Goal: Task Accomplishment & Management: Manage account settings

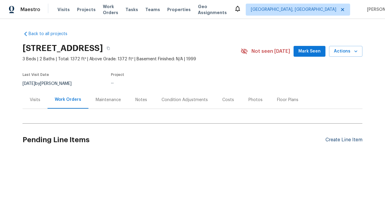
click at [343, 140] on div "Create Line Item" at bounding box center [343, 140] width 37 height 6
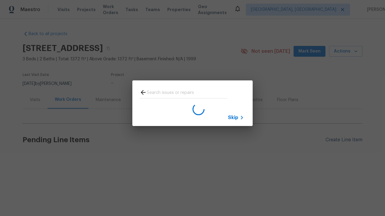
click at [233, 118] on span "Skip" at bounding box center [233, 118] width 10 height 6
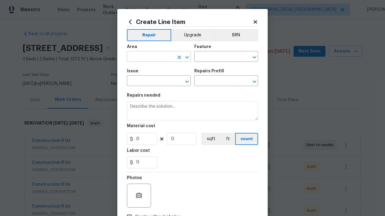
click at [150, 57] on input "text" at bounding box center [150, 57] width 47 height 9
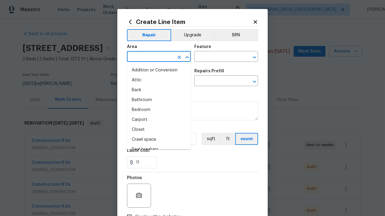
type input "Bedroom"
click at [159, 110] on li "Bedroom" at bounding box center [159, 110] width 64 height 10
type input "Bedroom"
click at [218, 57] on input "text" at bounding box center [217, 57] width 47 height 9
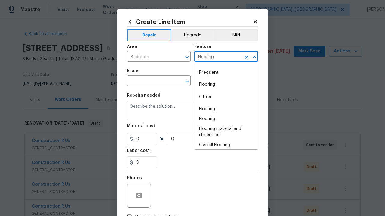
click at [226, 85] on li "Flooring" at bounding box center [226, 85] width 64 height 10
type input "Flooring"
click at [150, 81] on input "text" at bounding box center [150, 81] width 47 height 9
type input "Wallpaper"
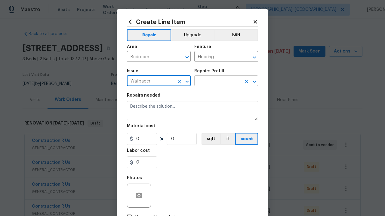
type input "Wallpaper"
click at [218, 81] on input "text" at bounding box center [217, 81] width 47 height 9
type input "Remove"
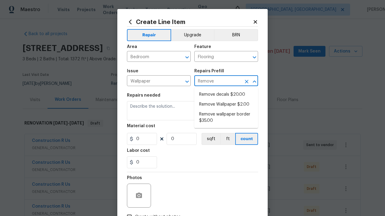
click at [226, 95] on li "Remove decals $20.00" at bounding box center [226, 95] width 64 height 10
type input "Walls and Ceiling"
type input "Remove decals $20.00"
type textarea "Remove decals from door/wall/ceiling"
type input "20"
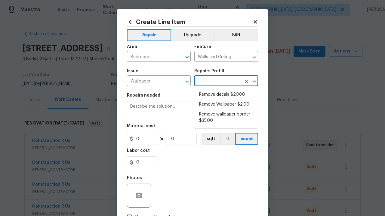
type input "1"
type input "Remove decals $20.00"
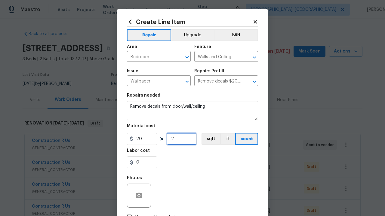
type input "2"
click at [210, 139] on button "sqft" at bounding box center [210, 139] width 19 height 12
click at [129, 212] on input "Create without photos" at bounding box center [129, 217] width 11 height 11
checkbox input "true"
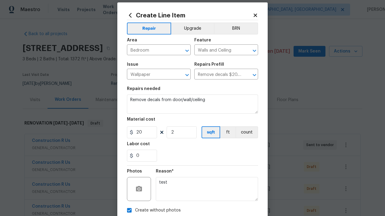
type textarea "test"
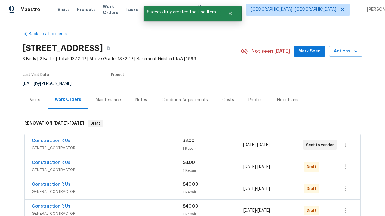
checkbox input "true"
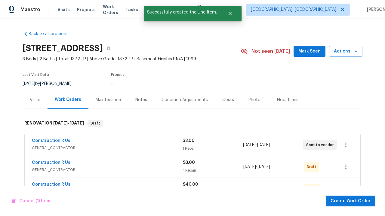
click at [351, 201] on span "Create Work Order" at bounding box center [350, 202] width 40 height 8
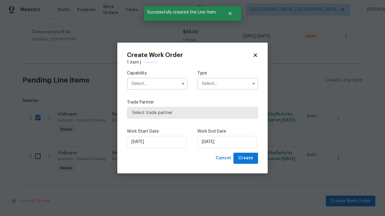
click at [157, 84] on input "text" at bounding box center [157, 84] width 61 height 12
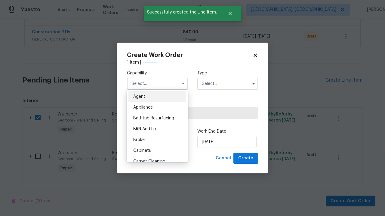
type input "General Contractor"
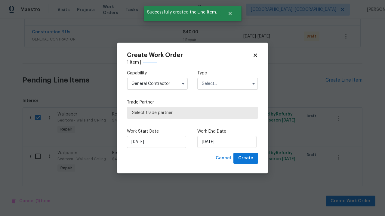
click at [227, 84] on input "text" at bounding box center [227, 84] width 61 height 12
type input "Renovation"
click at [188, 113] on span "Select trade partner" at bounding box center [192, 113] width 121 height 6
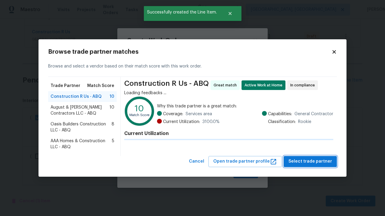
click at [312, 162] on span "Select trade partner" at bounding box center [310, 162] width 44 height 8
click at [246, 173] on span "Create" at bounding box center [245, 173] width 15 height 8
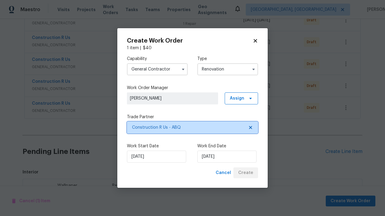
scroll to position [767, 0]
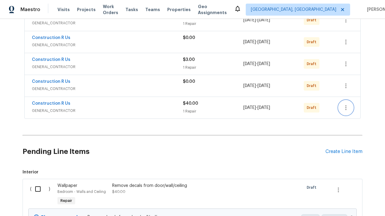
click at [346, 110] on icon "button" at bounding box center [345, 107] width 1 height 5
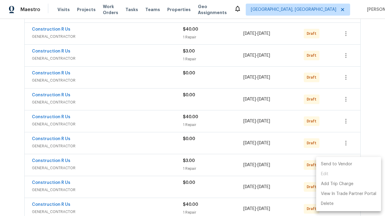
click at [348, 164] on li "Send to Vendor" at bounding box center [348, 165] width 65 height 10
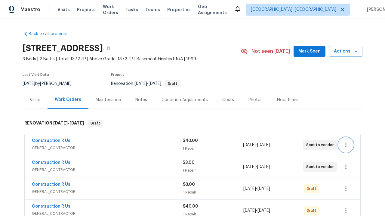
click at [346, 145] on icon "button" at bounding box center [345, 145] width 1 height 5
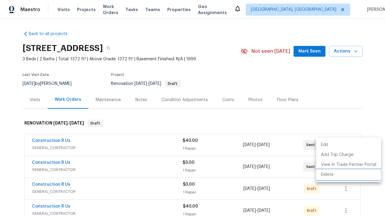
click at [348, 175] on li "Delete" at bounding box center [348, 175] width 65 height 10
